Goal: Navigation & Orientation: Find specific page/section

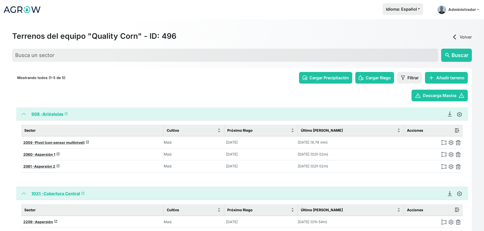
scroll to position [39, 0]
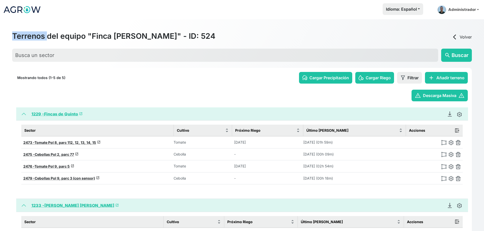
click at [457, 35] on span "arrow_back_ios" at bounding box center [455, 37] width 6 height 6
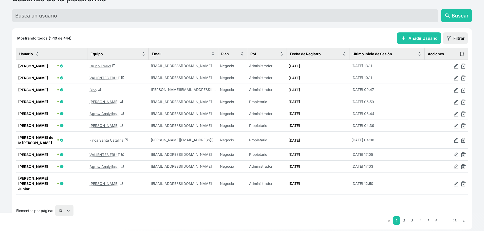
scroll to position [48, 0]
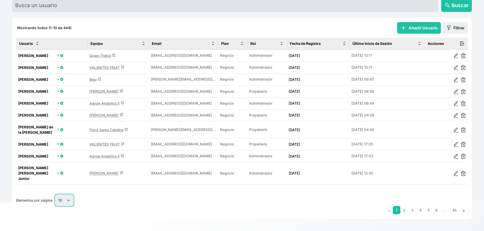
click at [69, 201] on select "10 25 50 100" at bounding box center [64, 200] width 18 height 11
select select "100"
click at [56, 206] on select "10 25 50 100" at bounding box center [64, 200] width 18 height 11
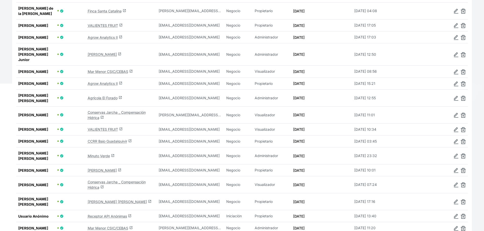
scroll to position [168, 0]
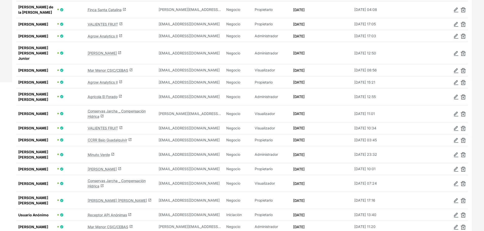
click at [98, 170] on link "[PERSON_NAME] launch" at bounding box center [105, 169] width 34 height 4
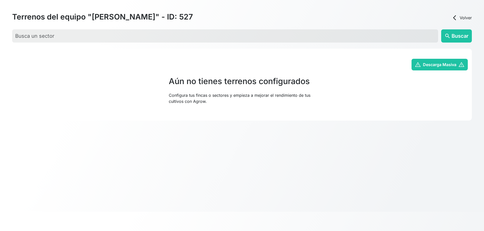
scroll to position [19, 0]
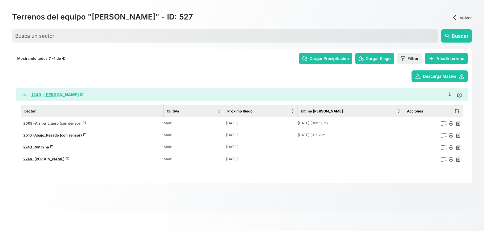
click at [47, 124] on span "Arriba_Ligero (con sensor)" at bounding box center [58, 123] width 47 height 4
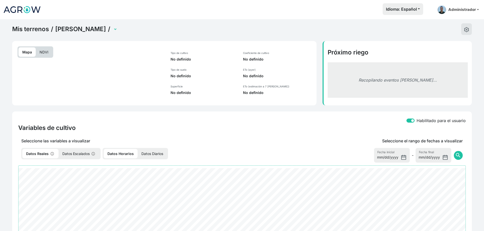
select select "2508"
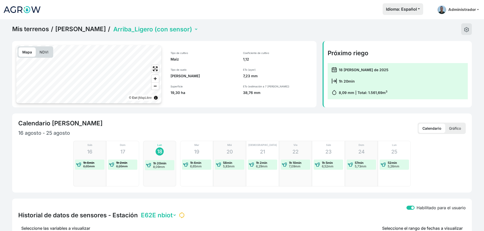
scroll to position [177, 0]
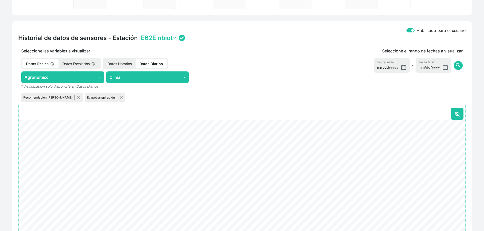
click at [154, 35] on select "E62E nbiot" at bounding box center [158, 38] width 37 height 8
click at [79, 79] on button "Agronómico" at bounding box center [62, 77] width 83 height 12
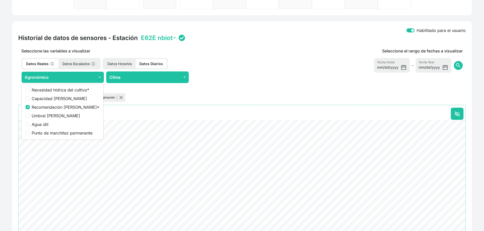
click at [228, 55] on div "Seleccione las variables a visualizar Datos Reales Datos Escalados Datos Horari…" at bounding box center [147, 75] width 265 height 55
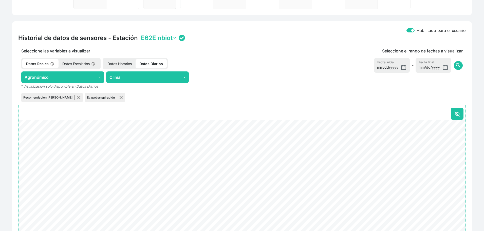
scroll to position [0, 0]
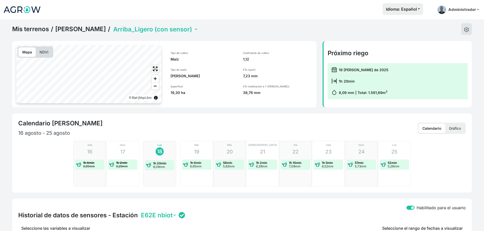
drag, startPoint x: 149, startPoint y: 21, endPoint x: 150, endPoint y: 25, distance: 4.2
click at [152, 27] on select "Abajo_Pesado (con sensor) Arriba_Ligero (con sensor) La [PERSON_NAME] 12ha" at bounding box center [155, 29] width 86 height 8
click at [112, 25] on select "Abajo_Pesado (con sensor) Arriba_Ligero (con sensor) La [PERSON_NAME] 12ha" at bounding box center [155, 29] width 86 height 8
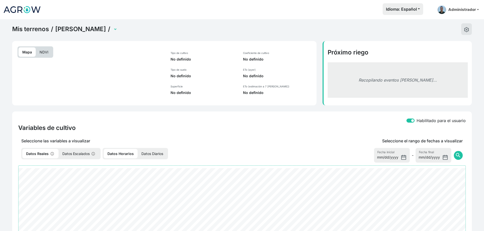
select select "2510"
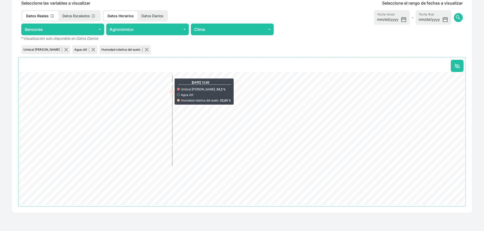
scroll to position [204, 0]
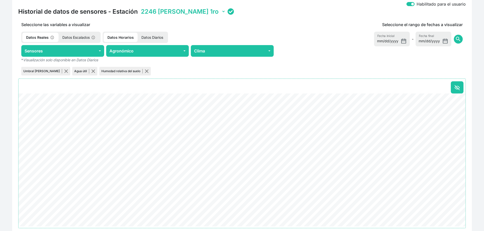
click at [170, 9] on select "2246 [PERSON_NAME] 1ro 22BE [PERSON_NAME] 2do B4A5 [PERSON_NAME] 3ro C323 [PERS…" at bounding box center [183, 12] width 86 height 8
click at [140, 8] on select "2246 [PERSON_NAME] 1ro 22BE [PERSON_NAME] 2do B4A5 [PERSON_NAME] 3ro C323 [PERS…" at bounding box center [183, 12] width 86 height 8
click at [178, 12] on select "2246 [PERSON_NAME] 1ro 22BE [PERSON_NAME] 2do B4A5 [PERSON_NAME] 3ro C323 [PERS…" at bounding box center [183, 12] width 86 height 8
click at [140, 8] on select "2246 [PERSON_NAME] 1ro 22BE [PERSON_NAME] 2do B4A5 [PERSON_NAME] 3ro C323 [PERS…" at bounding box center [183, 12] width 86 height 8
click at [181, 12] on select "2246 [PERSON_NAME] 1ro 22BE [PERSON_NAME] 2do B4A5 [PERSON_NAME] 3ro C323 [PERS…" at bounding box center [183, 12] width 86 height 8
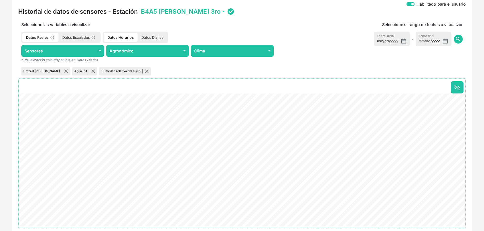
select select "010300081E12C323"
click at [140, 8] on select "2246 [PERSON_NAME] 1ro 22BE [PERSON_NAME] 2do B4A5 [PERSON_NAME] 3ro C323 [PERS…" at bounding box center [183, 12] width 86 height 8
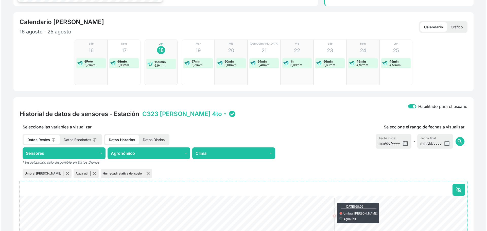
scroll to position [0, 0]
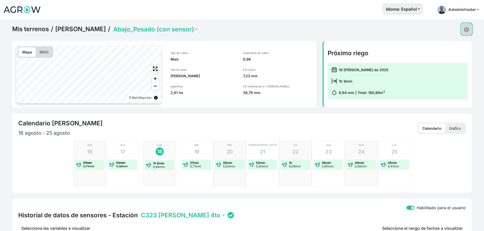
click at [468, 30] on img at bounding box center [466, 29] width 5 height 5
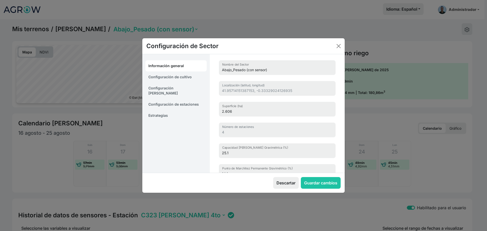
click at [166, 100] on link "Configuración de estaciones" at bounding box center [175, 104] width 61 height 11
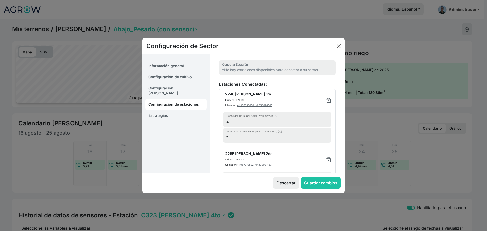
click at [342, 44] on div "Configuración de Sector" at bounding box center [243, 46] width 202 height 16
click at [341, 44] on button "Close" at bounding box center [338, 46] width 8 height 8
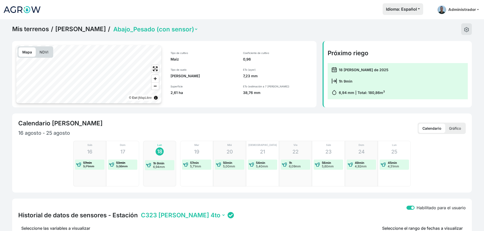
click at [31, 29] on link "Mis terrenos" at bounding box center [30, 29] width 37 height 8
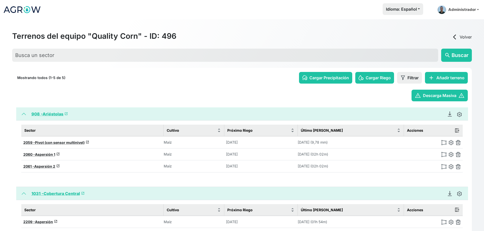
click at [461, 38] on link "arrow_back_ios Volver" at bounding box center [462, 37] width 20 height 6
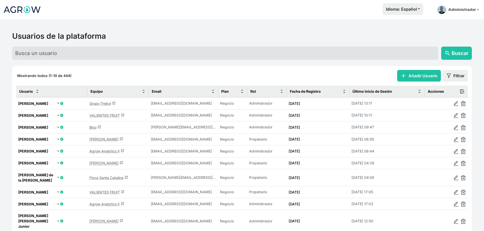
scroll to position [48, 0]
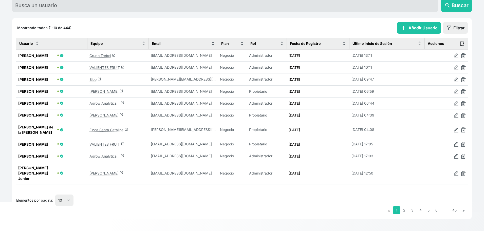
click at [107, 175] on link "Agro Andrade launch" at bounding box center [106, 173] width 34 height 4
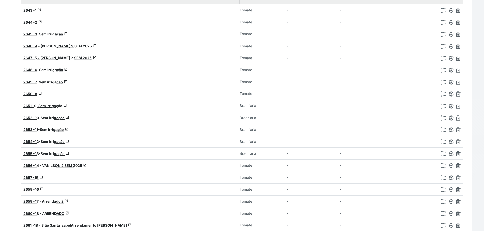
scroll to position [133, 0]
click at [63, 44] on span "4 - LUIZ CLAUDIO 2 SEM 2025" at bounding box center [63, 46] width 57 height 4
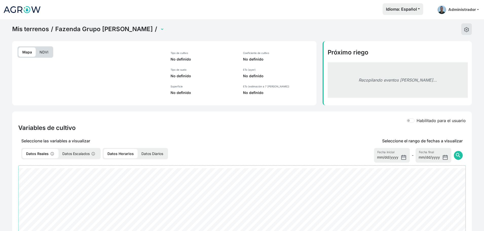
select select "2646"
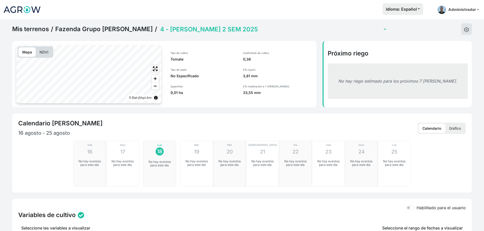
click at [45, 48] on p "NDVI" at bounding box center [44, 51] width 16 height 9
